Goal: Information Seeking & Learning: Learn about a topic

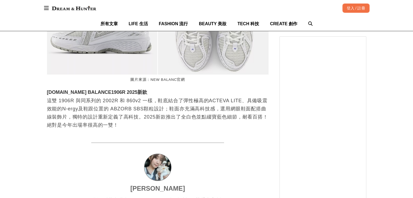
scroll to position [1549, 0]
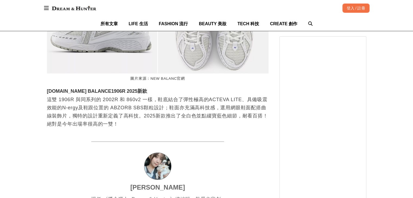
drag, startPoint x: 216, startPoint y: 61, endPoint x: 26, endPoint y: 100, distance: 194.2
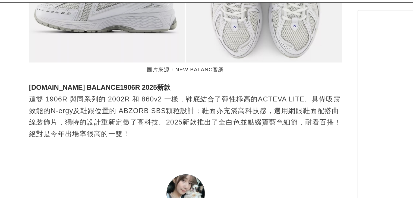
scroll to position [0, 0]
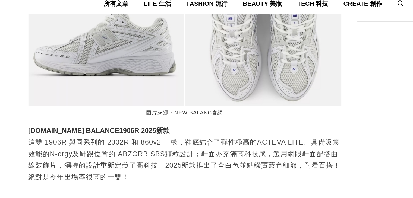
click at [52, 111] on h3 "[DOMAIN_NAME] BALANCE1906R 2025新款" at bounding box center [158, 114] width 222 height 6
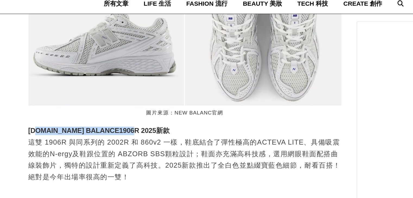
copy h3 "NEW BALANCE1906R 2025新款"
